Goal: Communication & Community: Answer question/provide support

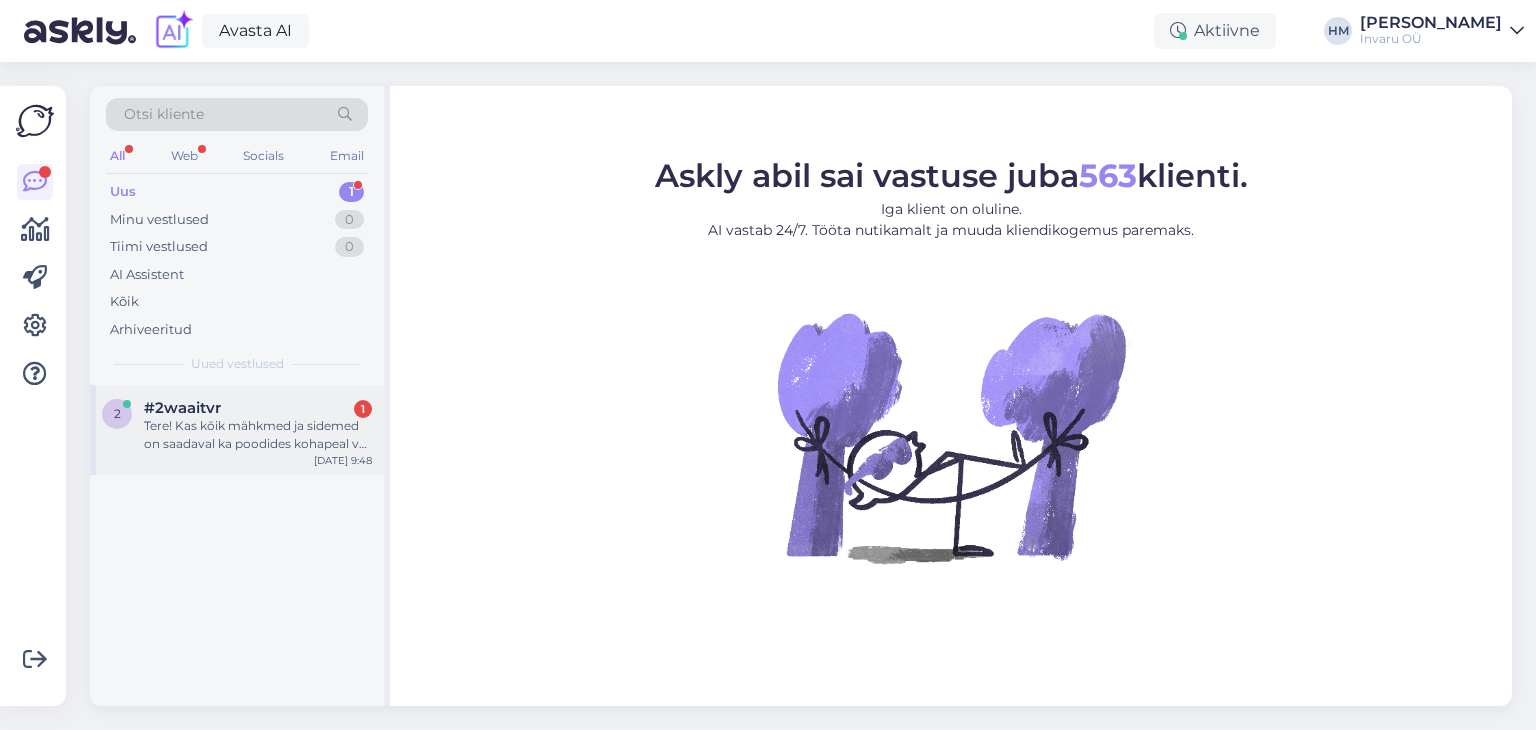
click at [260, 412] on div "#2waaitvr 1" at bounding box center [258, 408] width 228 height 18
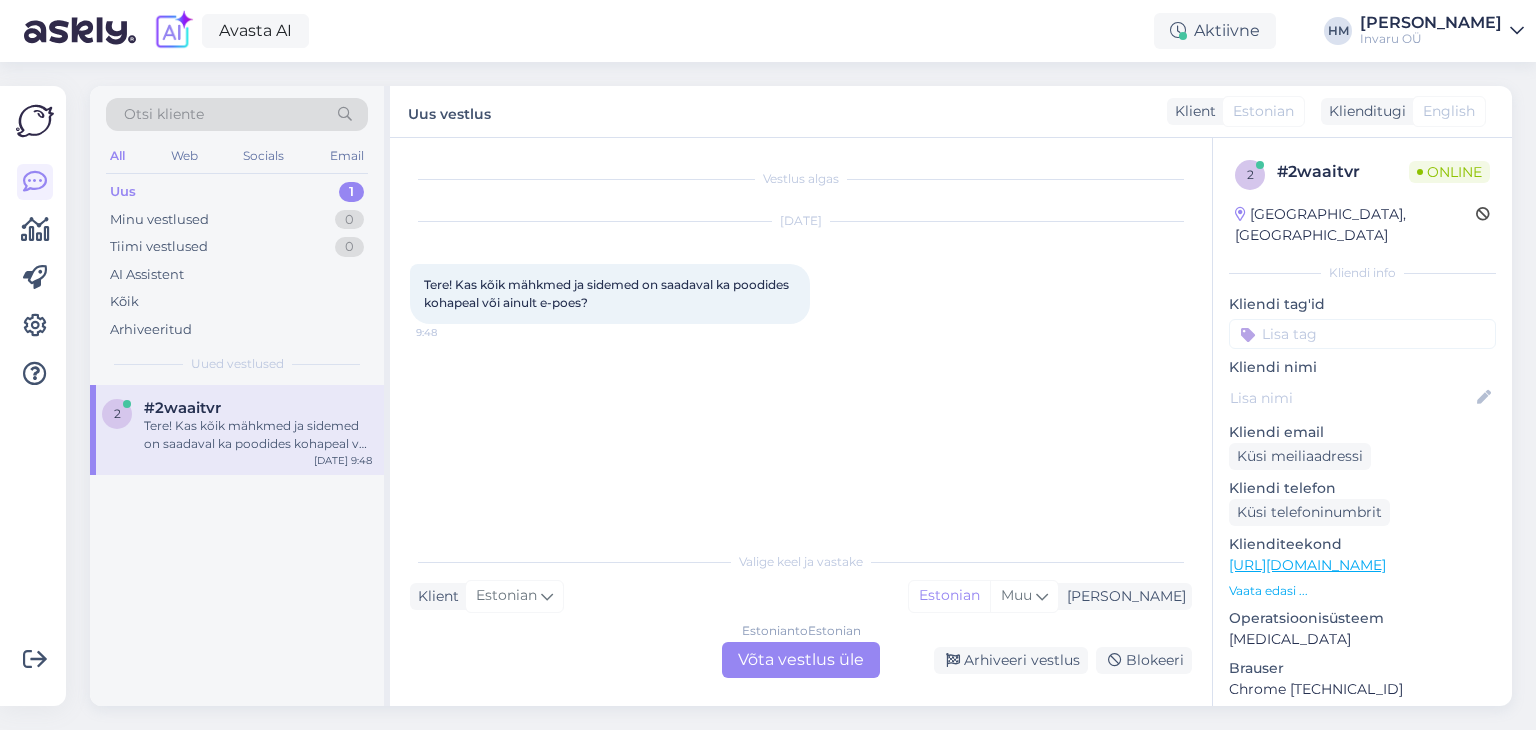
click at [787, 649] on div "Estonian to Estonian Võta vestlus üle" at bounding box center [801, 660] width 158 height 36
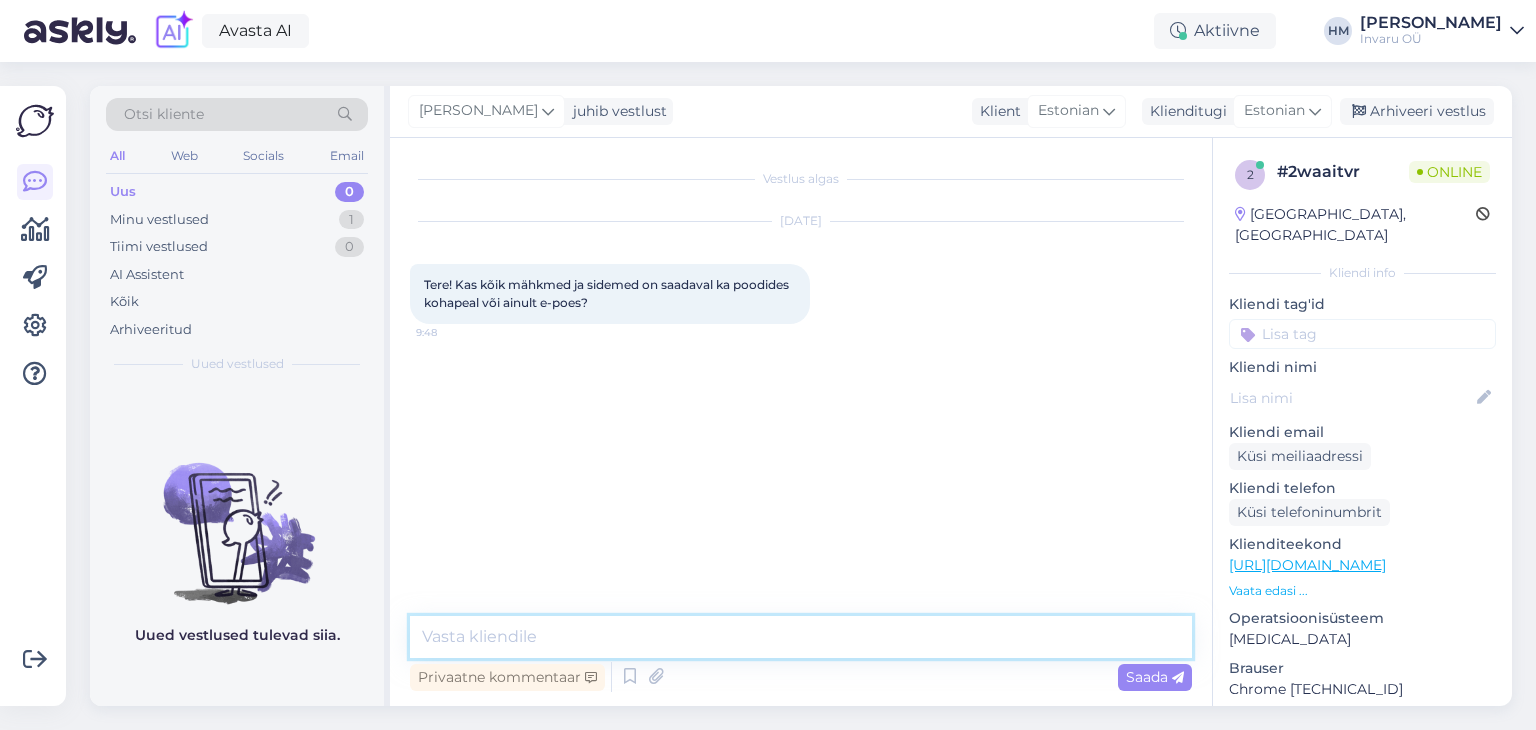
click at [438, 629] on textarea at bounding box center [801, 637] width 782 height 42
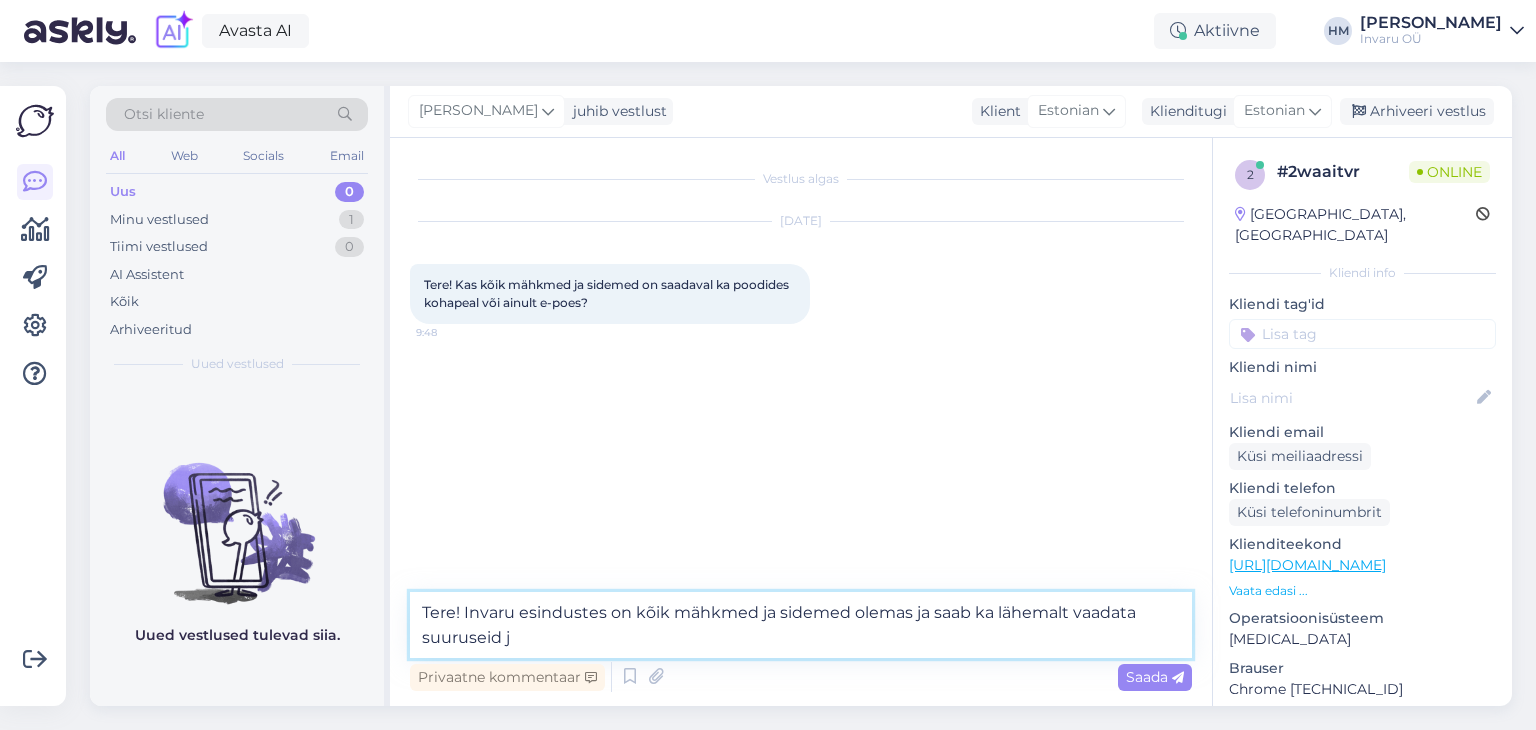
type textarea "Tere! Invaru esindustes on kõik mähkmed ja sidemed olemas ja saab ka lähemalt v…"
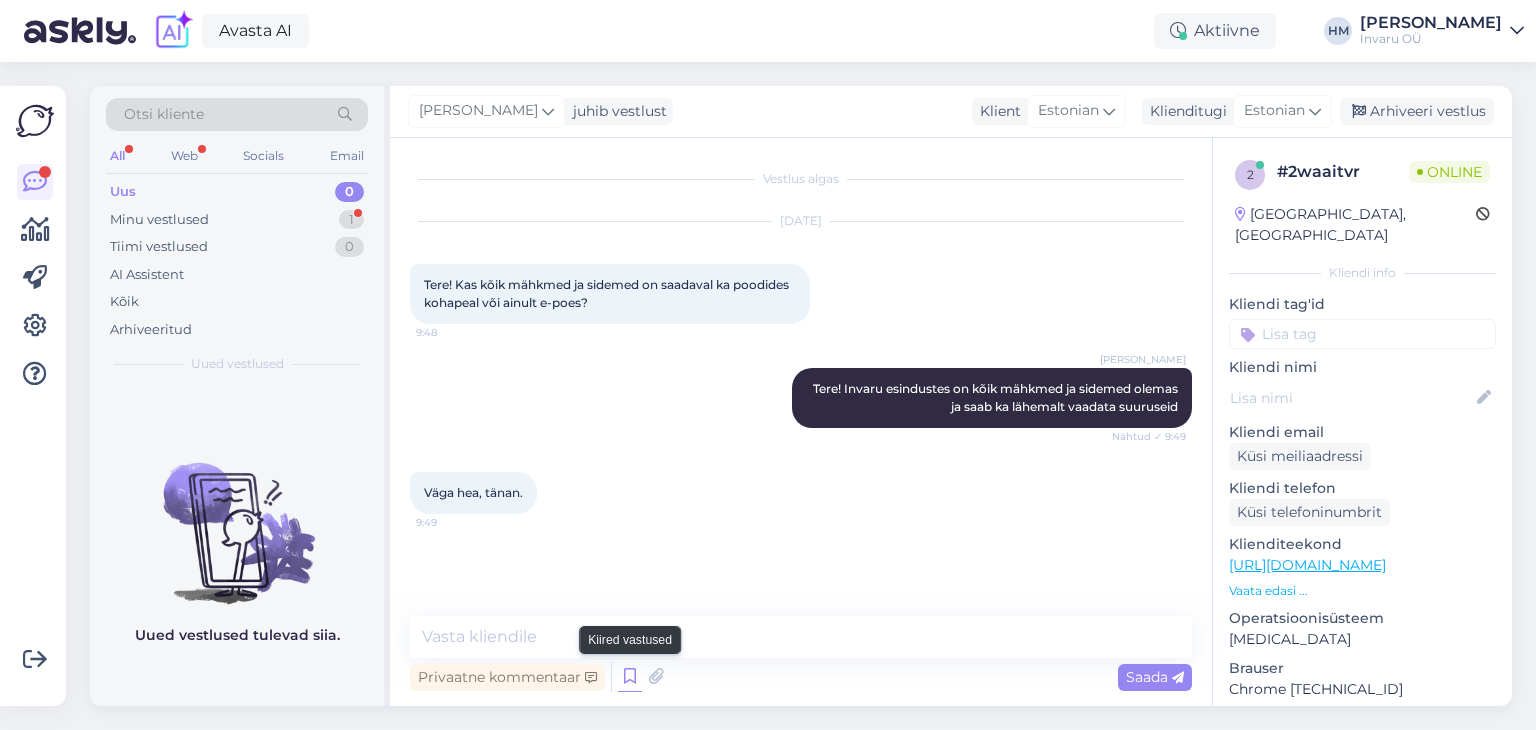
click at [625, 682] on icon at bounding box center [630, 677] width 24 height 30
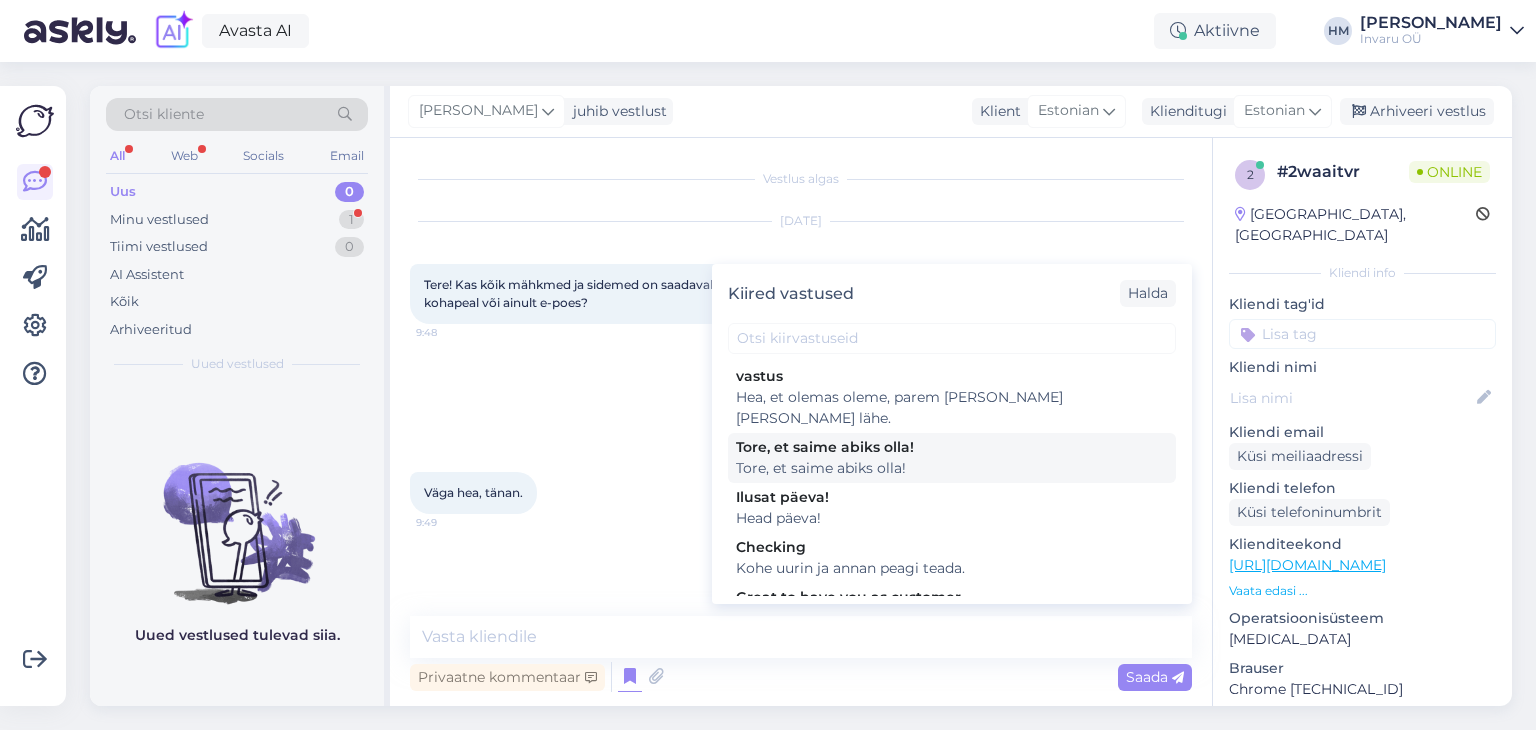
click at [856, 458] on div "Tore, et saime abiks olla!" at bounding box center [952, 468] width 432 height 21
type textarea "Tore, et saime abiks olla!"
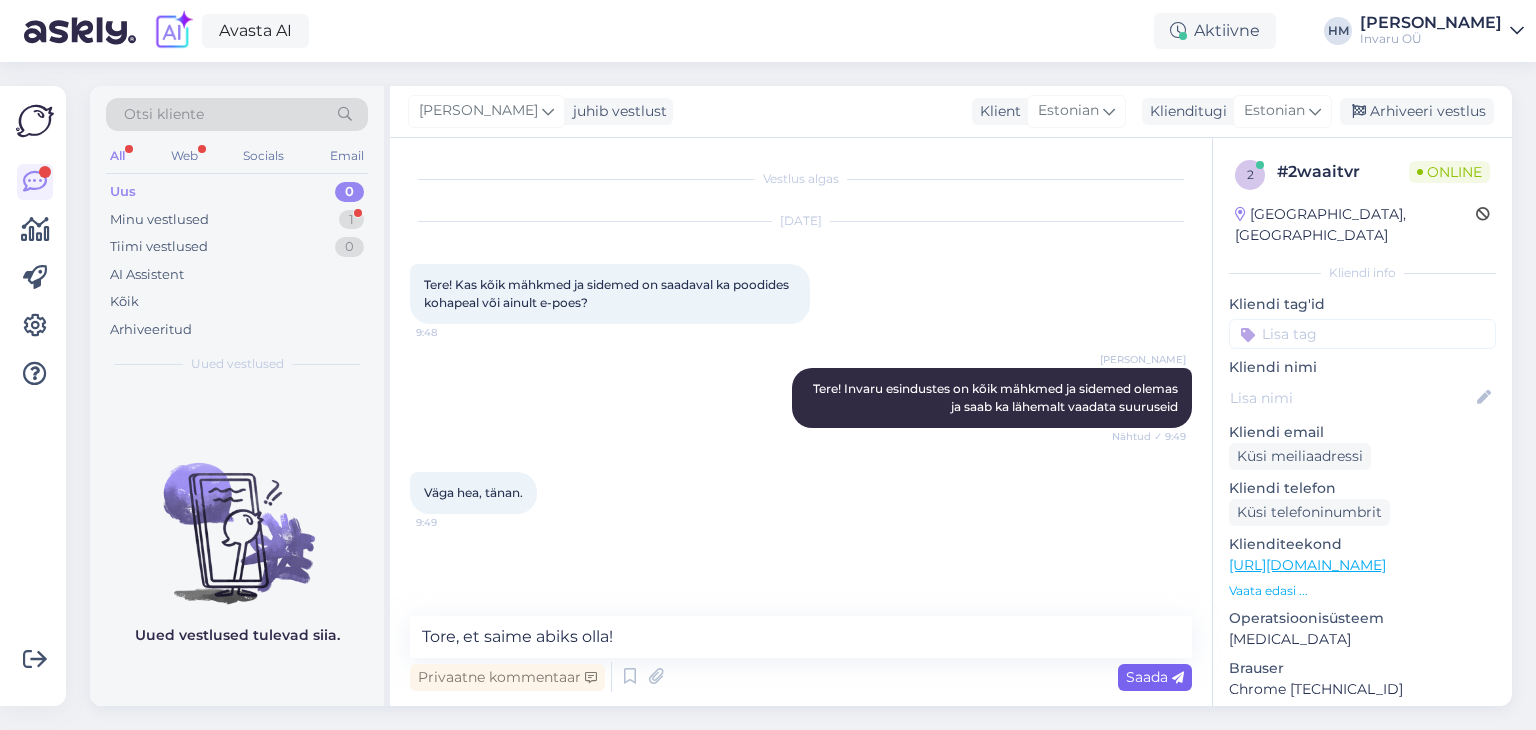
click at [1148, 685] on div "Saada" at bounding box center [1155, 677] width 74 height 27
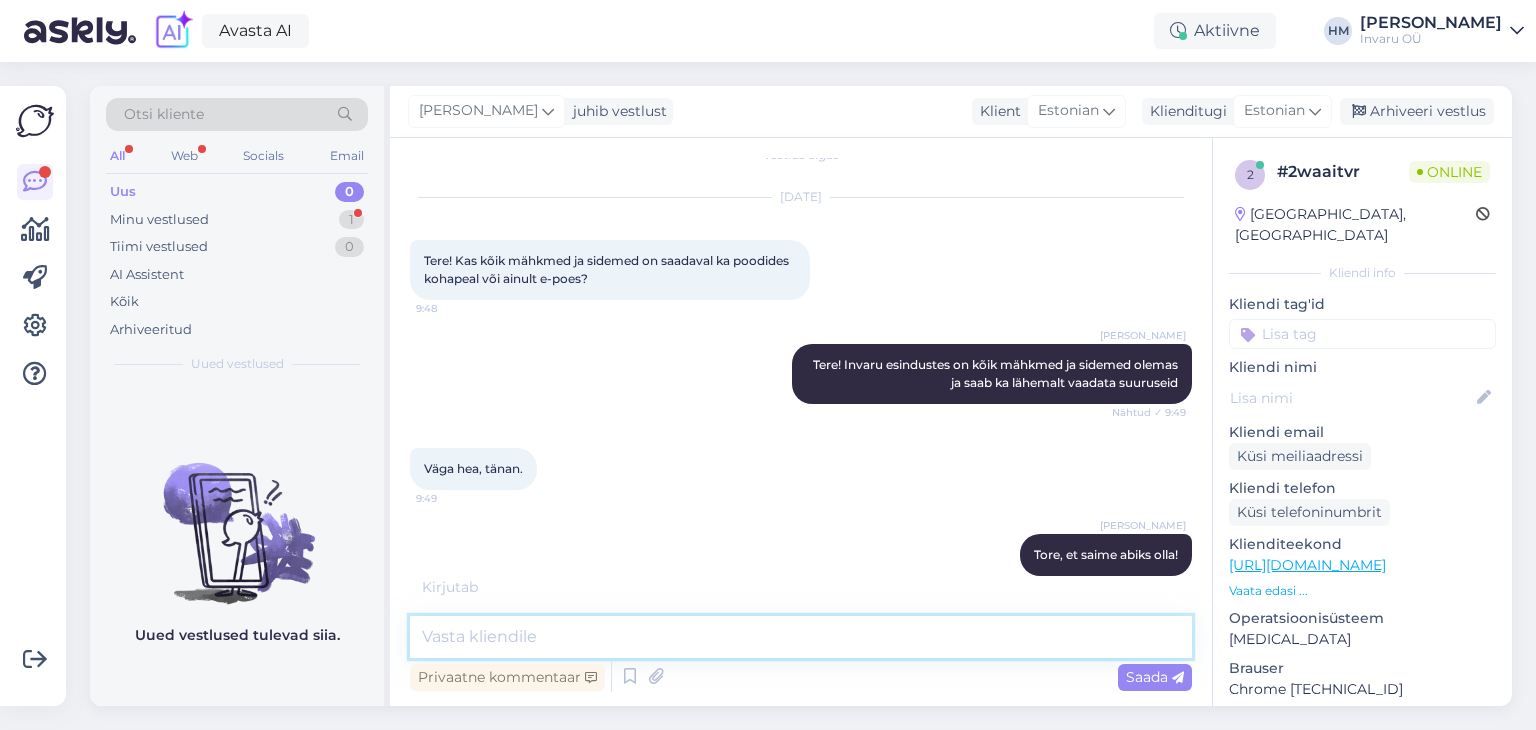
click at [508, 642] on textarea at bounding box center [801, 637] width 782 height 42
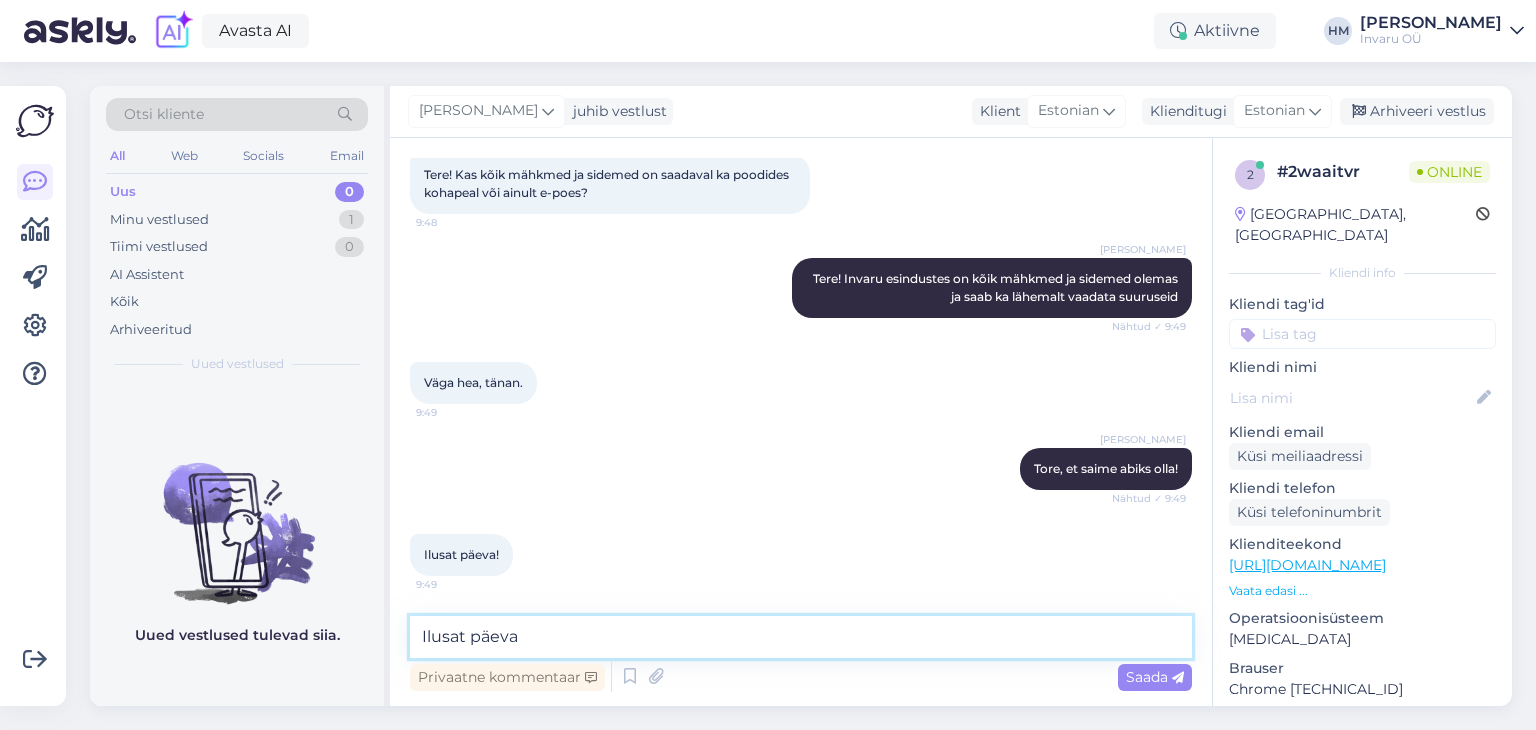
type textarea "Ilusat päeva!"
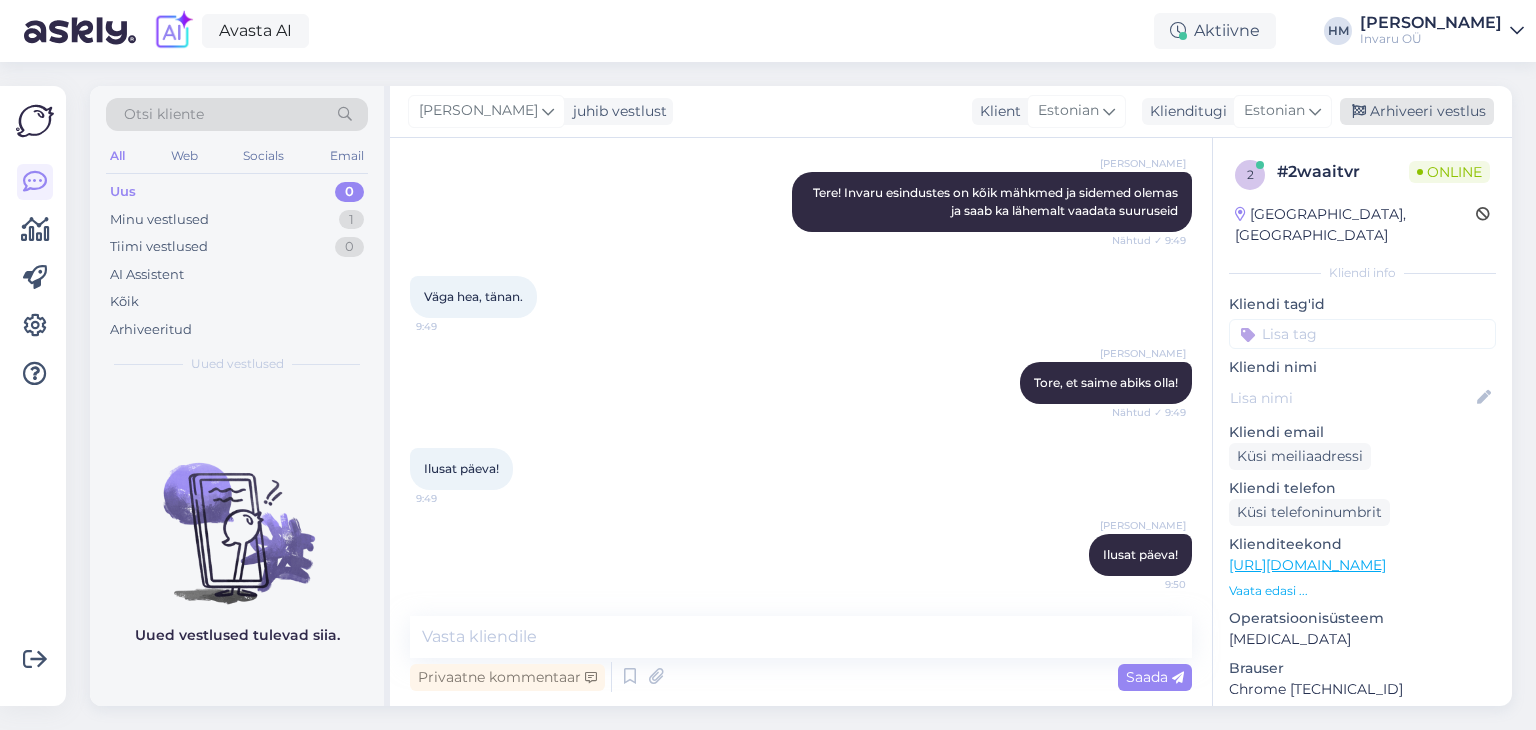
click at [1480, 113] on div "Arhiveeri vestlus" at bounding box center [1417, 111] width 154 height 27
